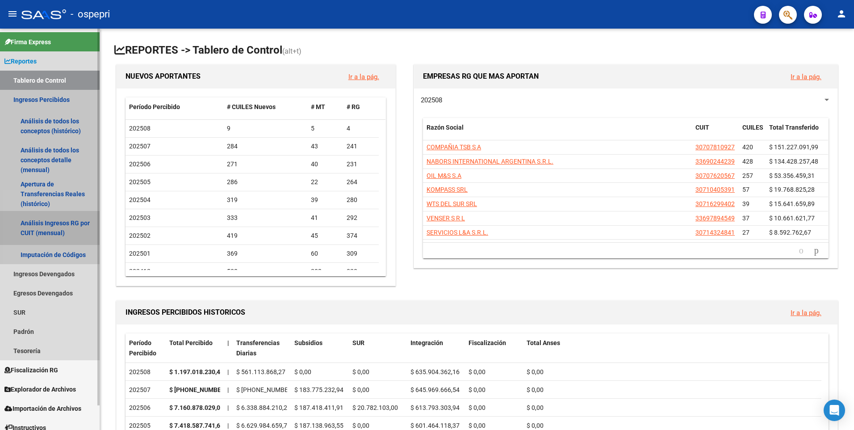
click at [37, 224] on link "Análisis Ingresos RG por CUIT (mensual)" at bounding box center [50, 228] width 100 height 34
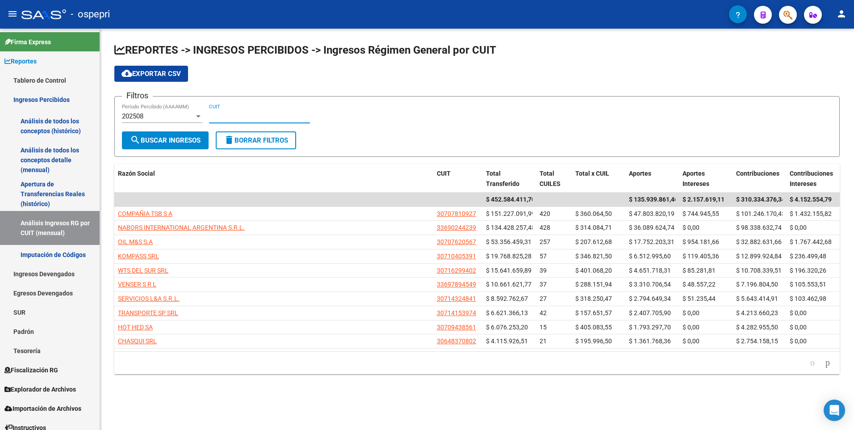
click at [222, 118] on input "CUIT" at bounding box center [259, 116] width 101 height 8
paste input "30-70915474-1"
type input "30-70915474-1"
click at [167, 116] on div "202508" at bounding box center [158, 116] width 72 height 8
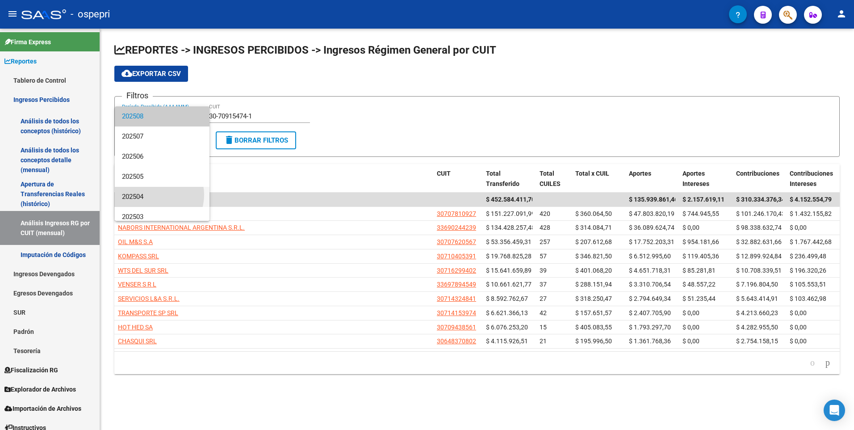
click at [152, 195] on span "202504" at bounding box center [162, 197] width 80 height 20
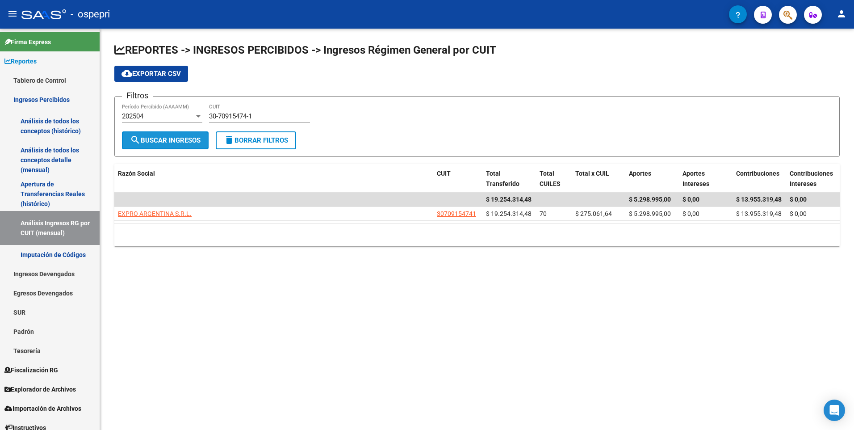
click at [159, 144] on span "search Buscar Ingresos" at bounding box center [165, 140] width 71 height 8
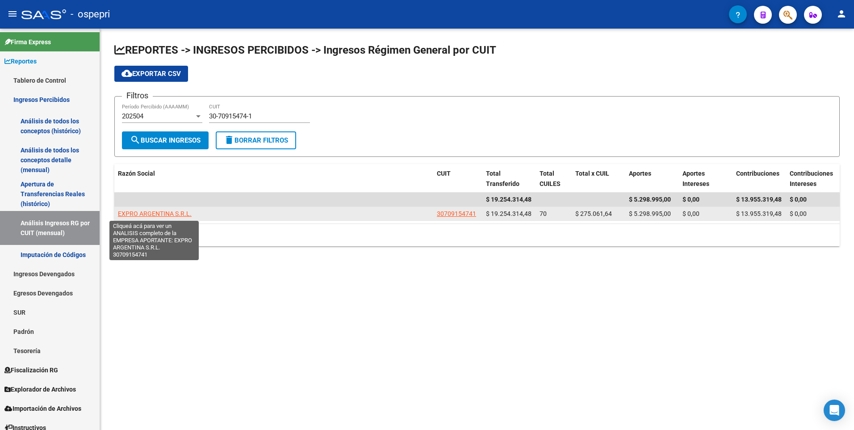
click at [148, 210] on span "EXPRO ARGENTINA S.R.L." at bounding box center [155, 213] width 74 height 7
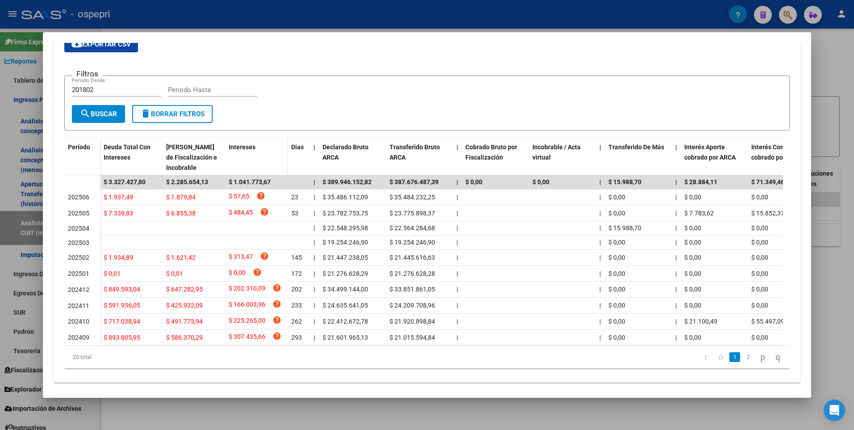
scroll to position [177, 0]
